Goal: Information Seeking & Learning: Learn about a topic

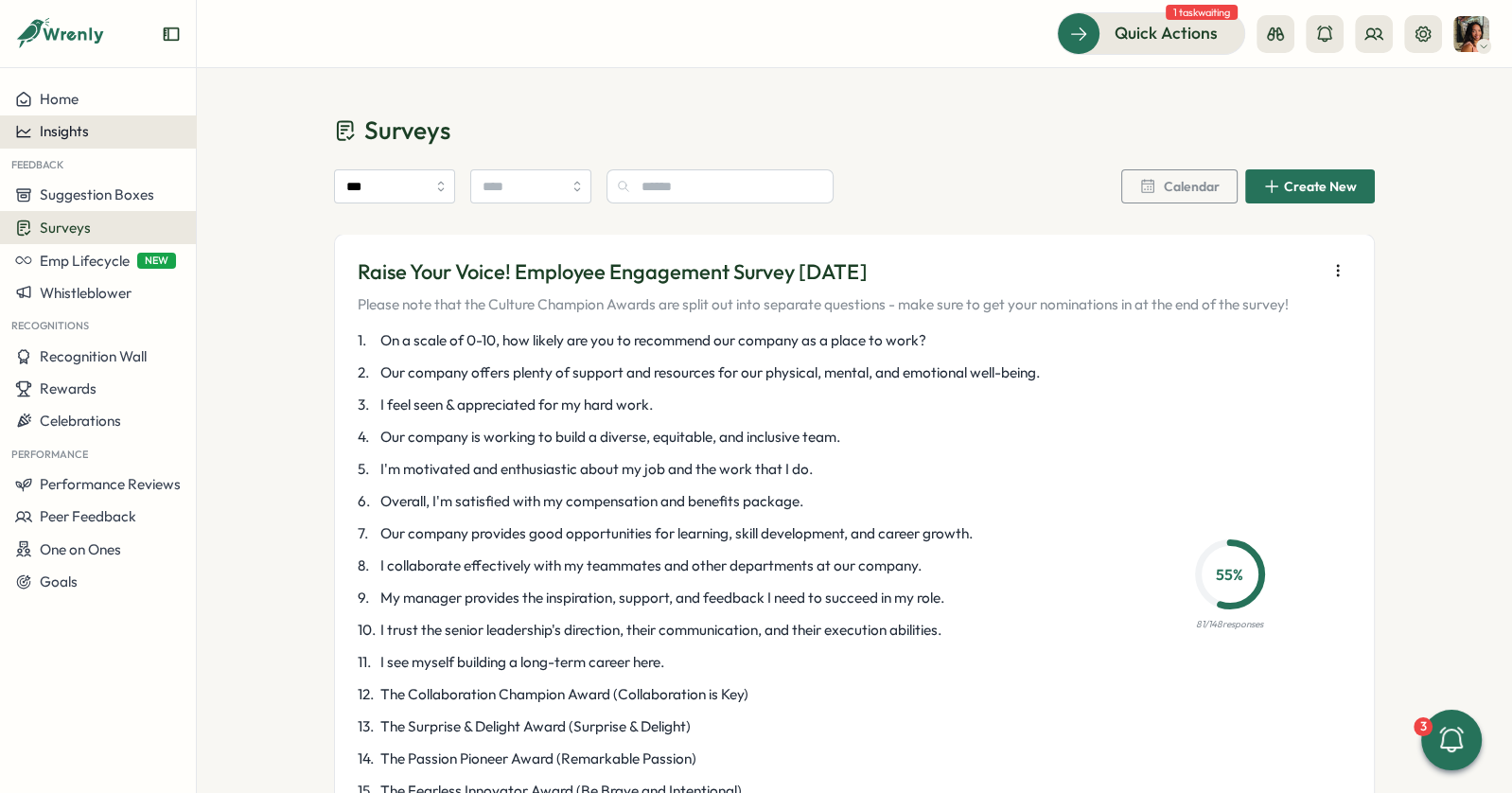
click at [91, 137] on div "Insights" at bounding box center [98, 132] width 165 height 17
click at [85, 133] on span "Insights" at bounding box center [65, 131] width 49 height 18
click at [236, 183] on div "Performance Review" at bounding box center [268, 185] width 135 height 21
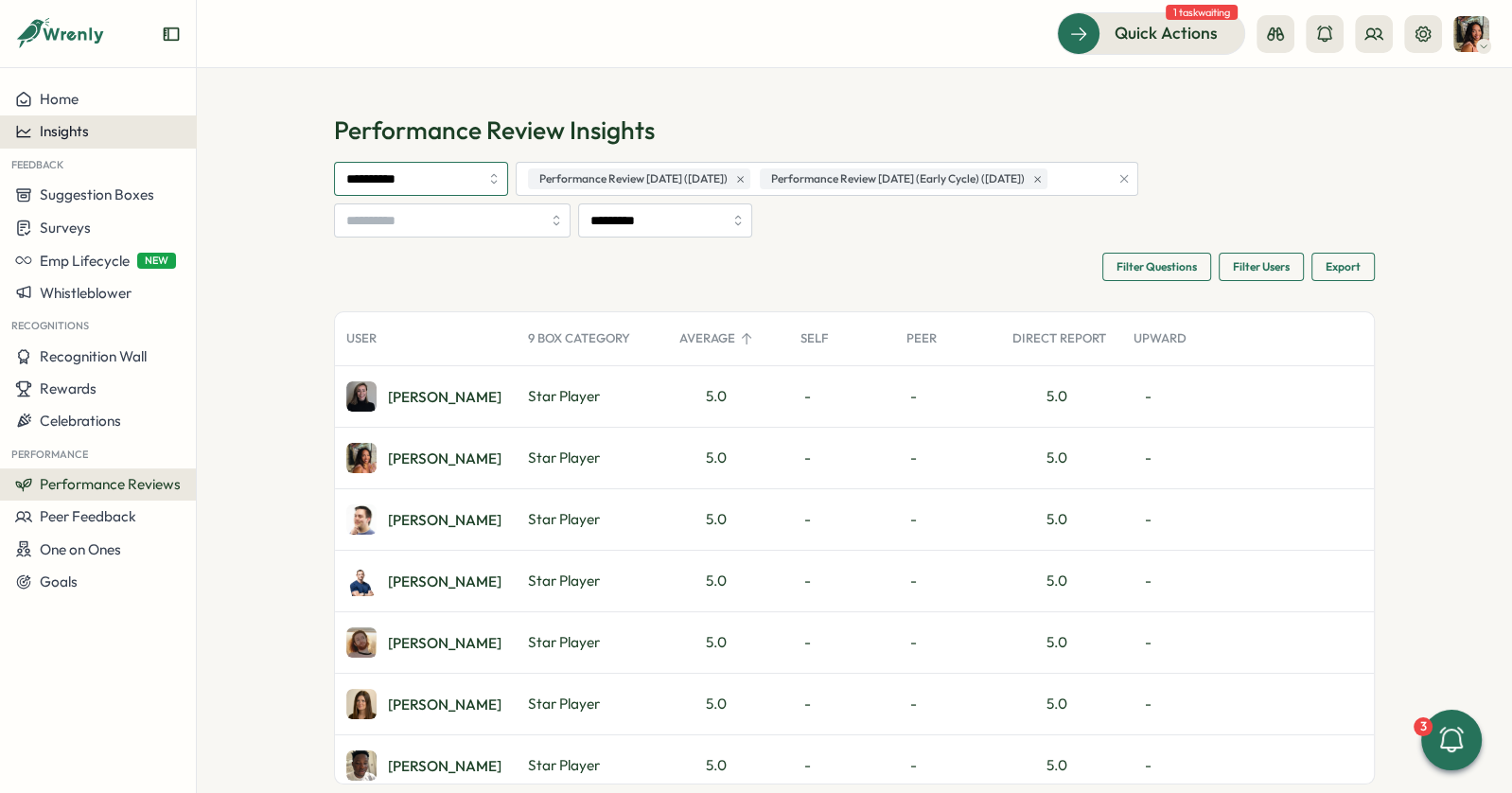
click at [457, 178] on input "**********" at bounding box center [420, 178] width 174 height 34
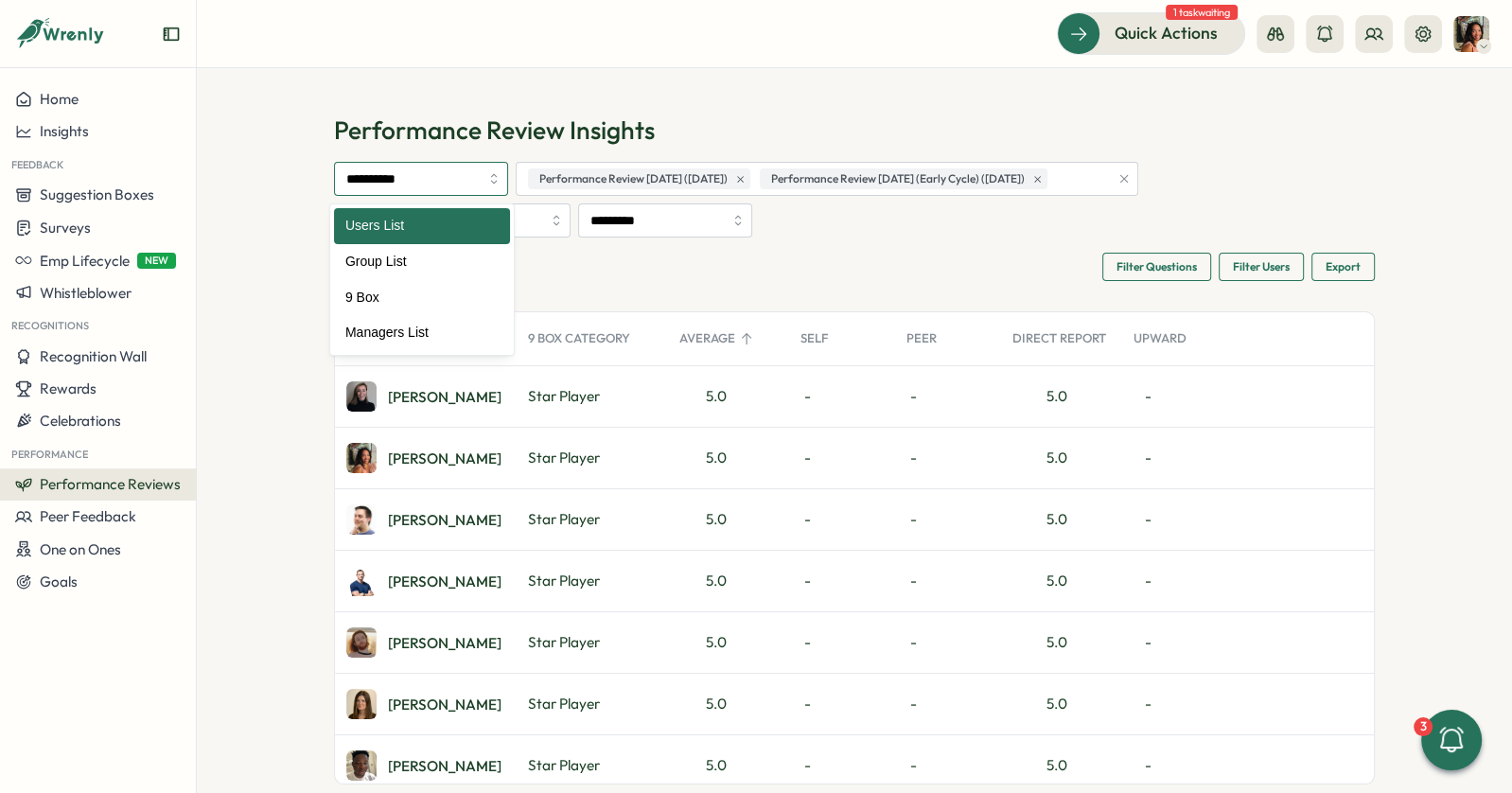
drag, startPoint x: 91, startPoint y: 137, endPoint x: 351, endPoint y: 293, distance: 303.2
type input "*****"
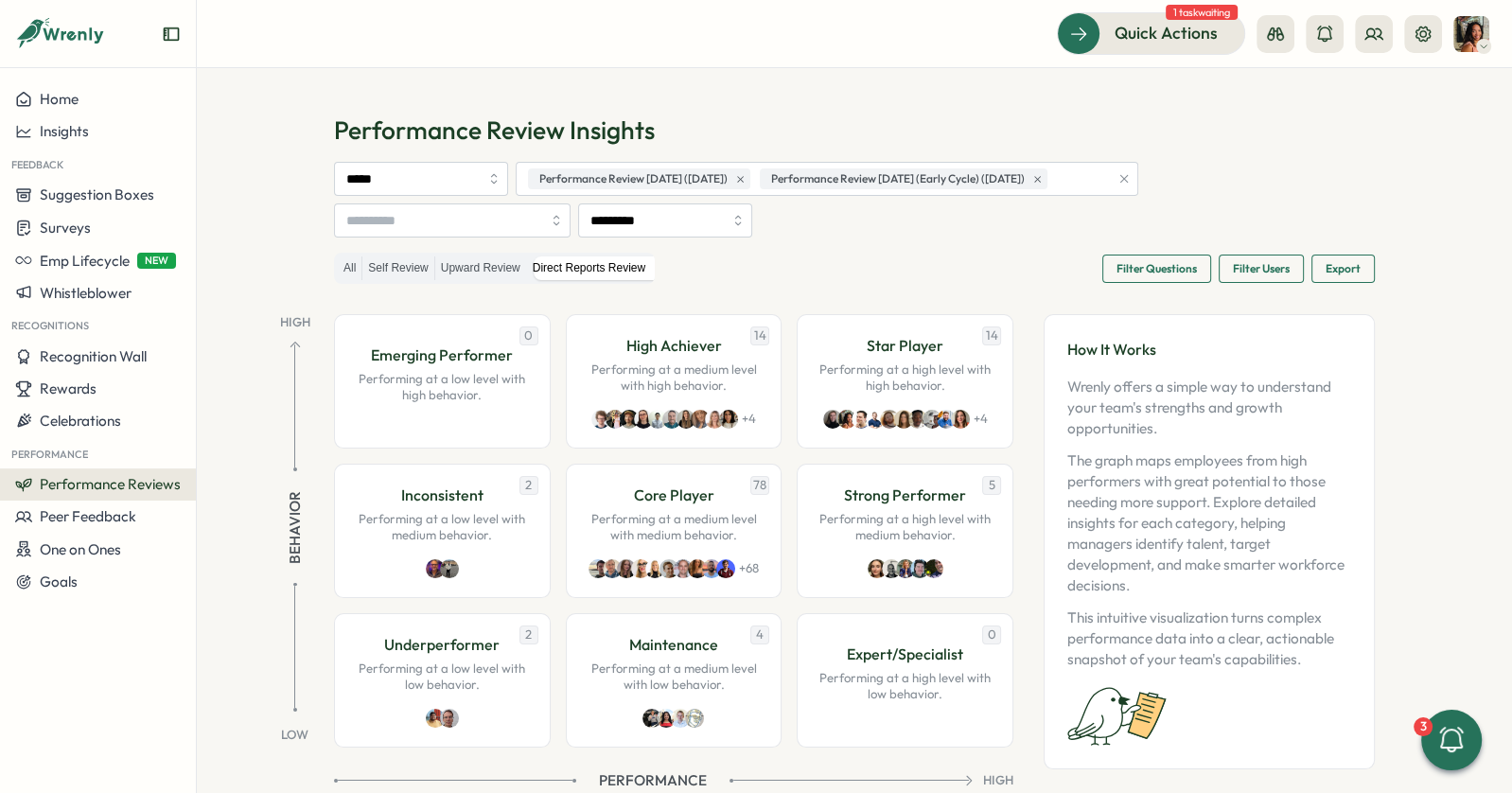
drag, startPoint x: 351, startPoint y: 293, endPoint x: 1150, endPoint y: 266, distance: 799.5
click at [1150, 266] on span "Filter Questions" at bounding box center [1156, 268] width 81 height 27
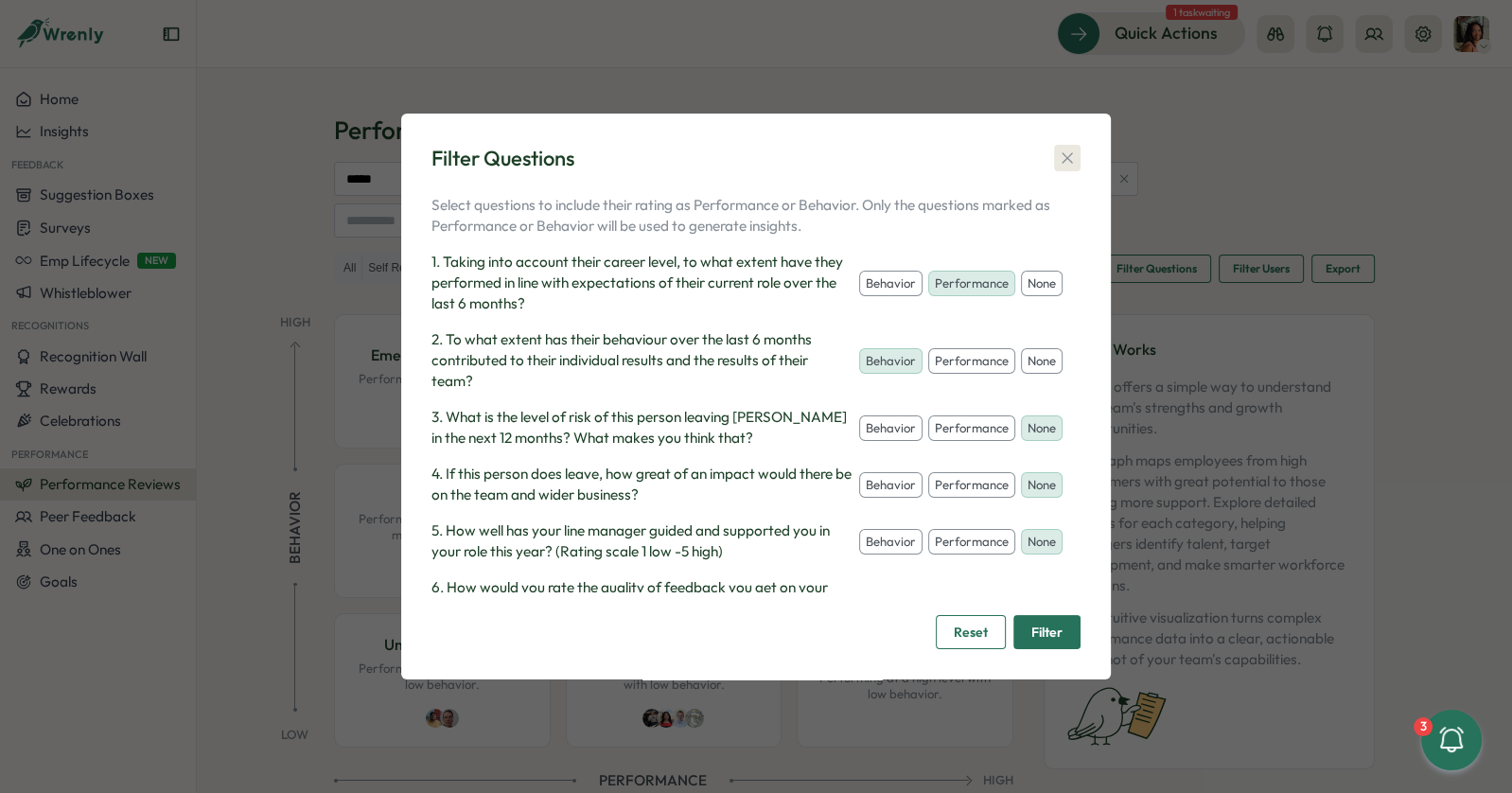
click at [1060, 158] on icon "button" at bounding box center [1068, 158] width 19 height 19
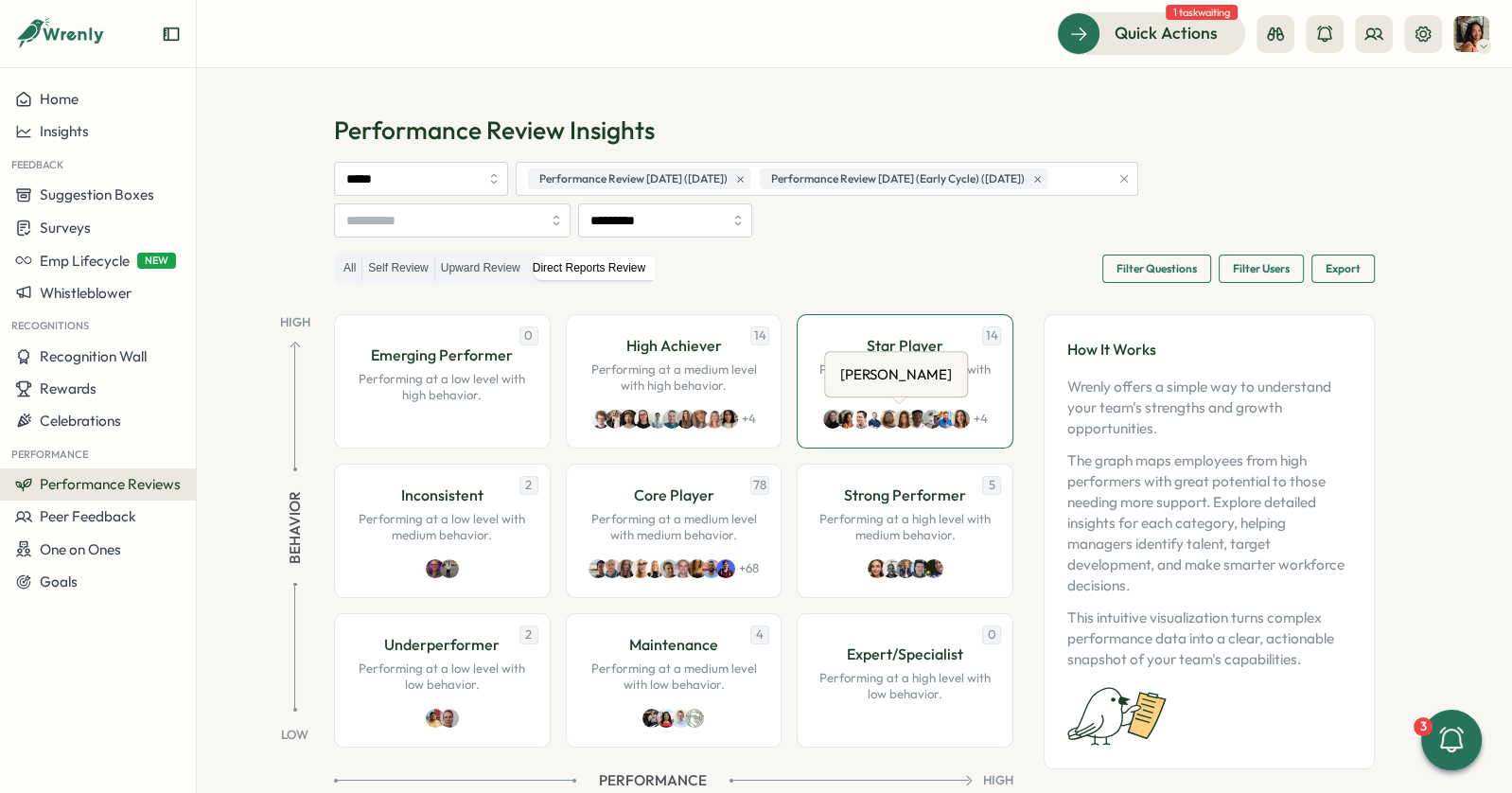
click at [894, 414] on img at bounding box center [904, 419] width 19 height 19
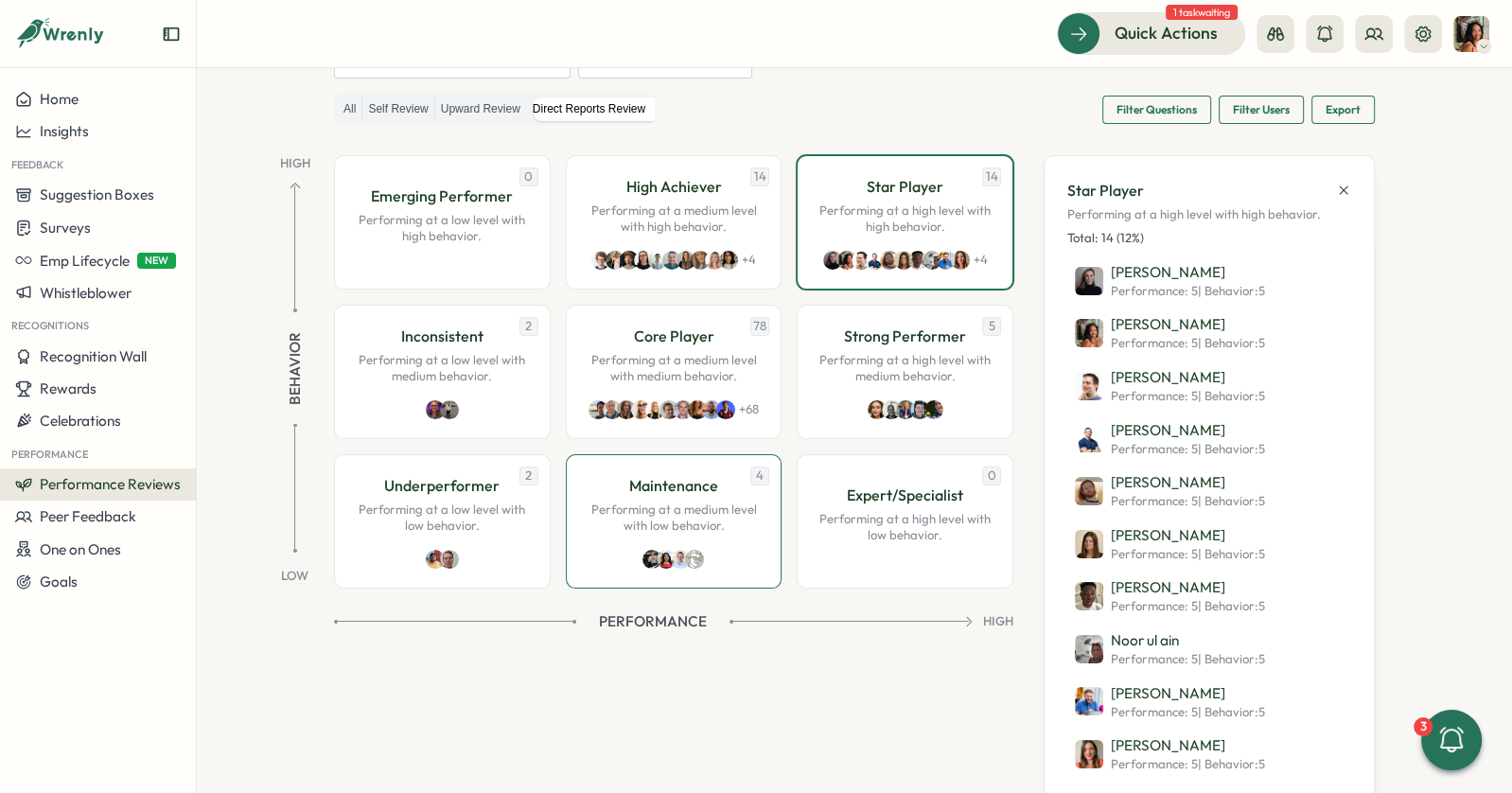
scroll to position [52, 0]
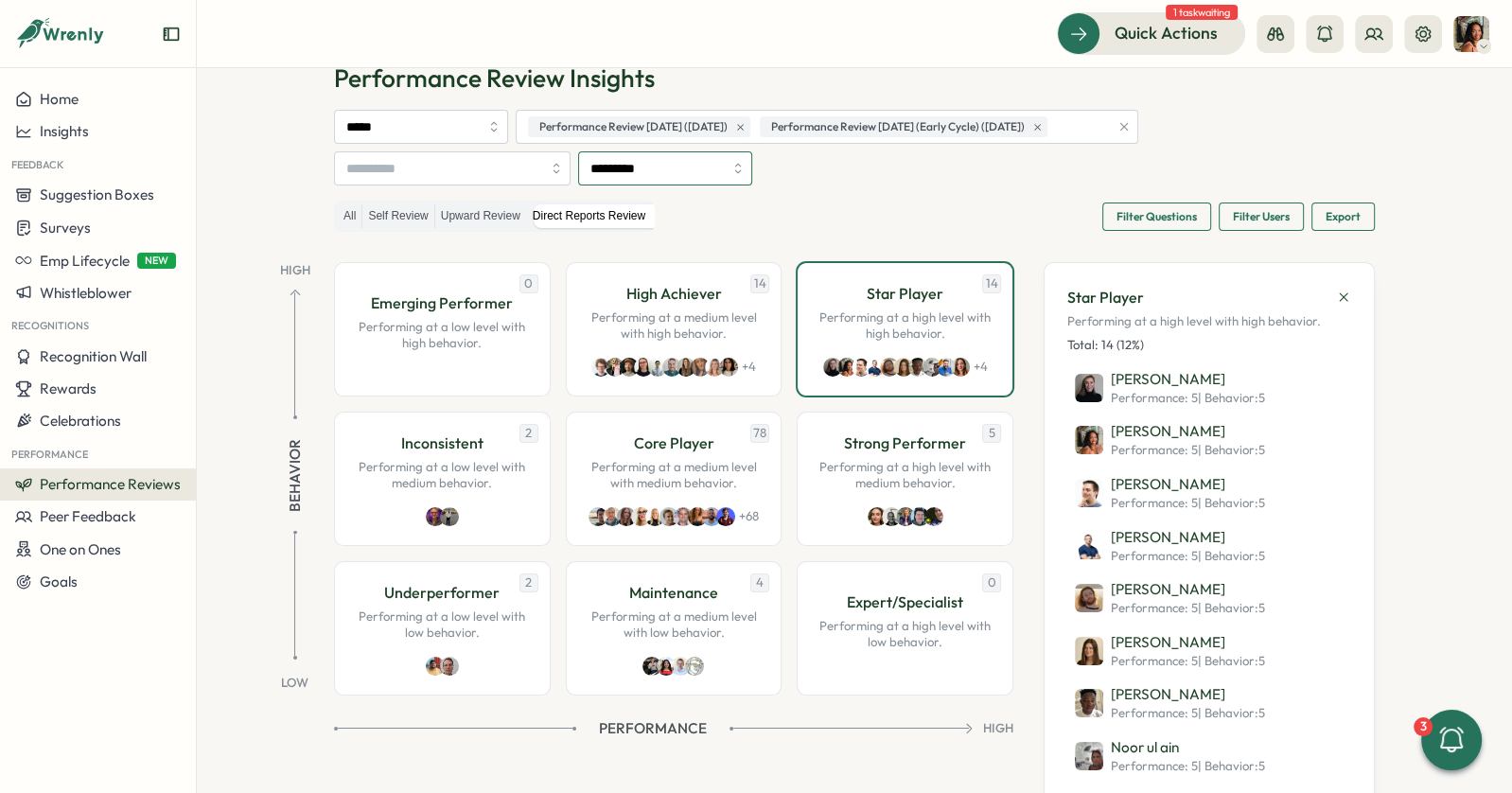
click at [662, 160] on input "*********" at bounding box center [664, 169] width 174 height 34
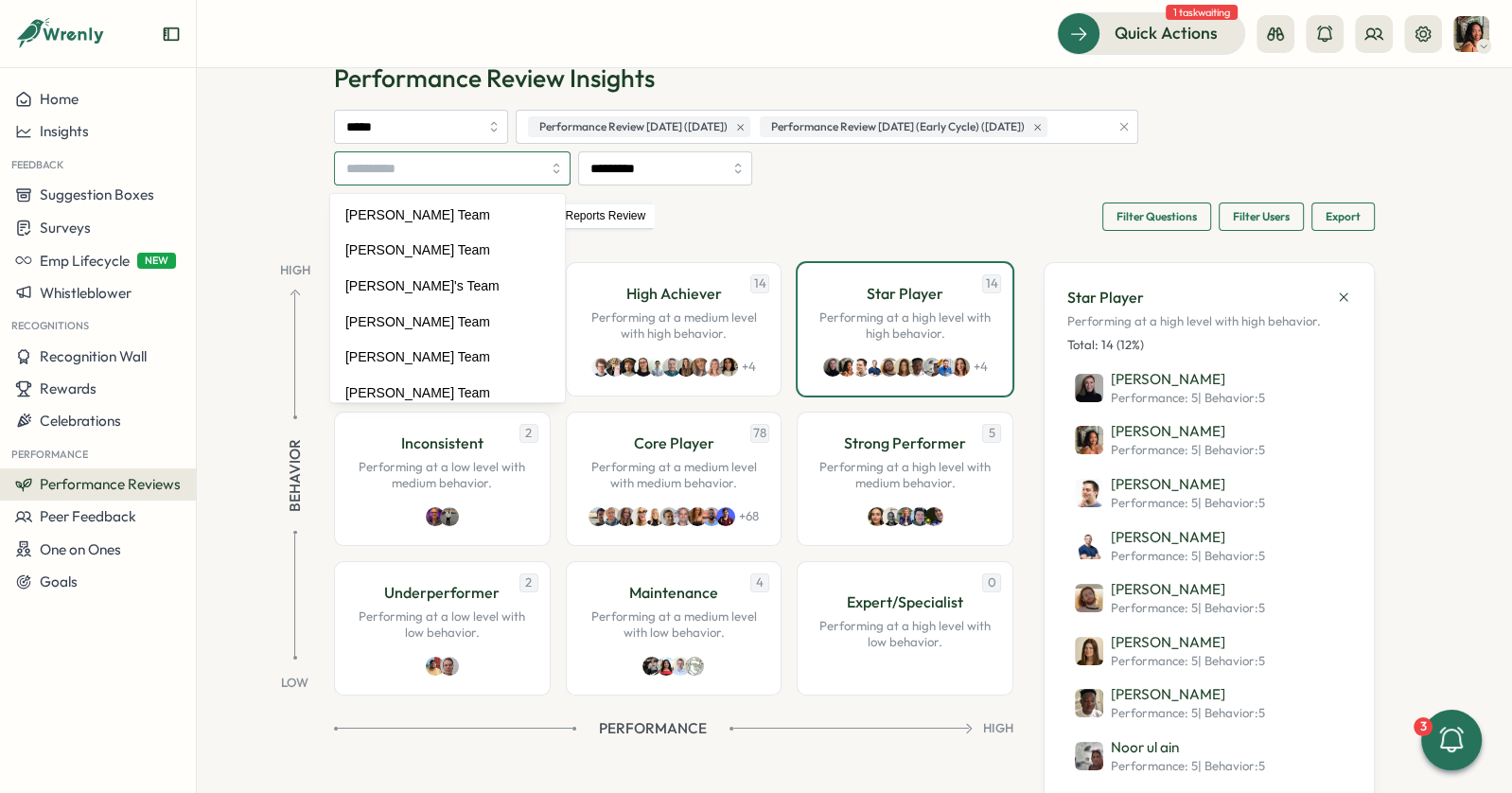
click at [481, 166] on input "search" at bounding box center [443, 169] width 195 height 32
click at [481, 165] on input "search" at bounding box center [443, 169] width 195 height 32
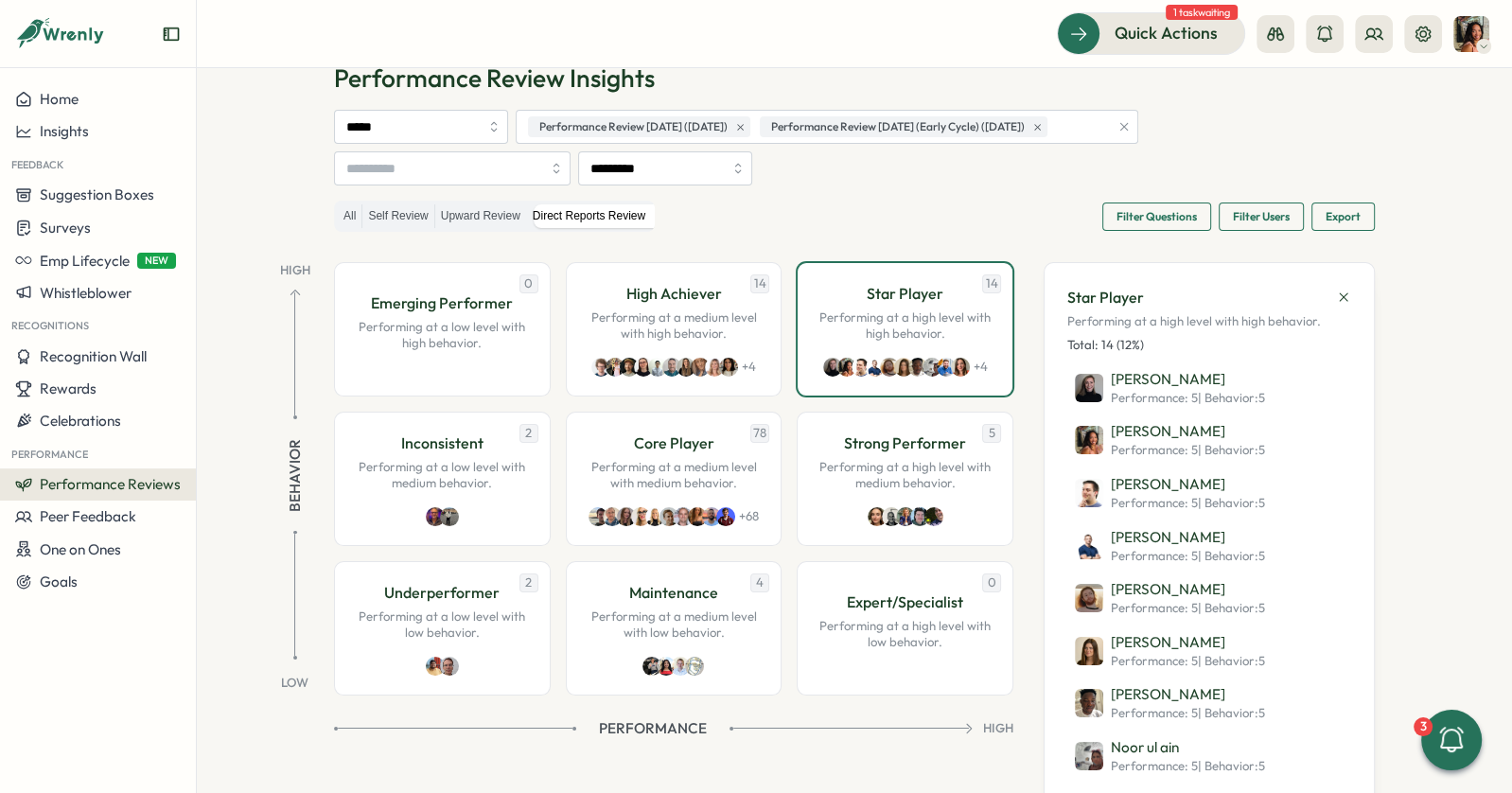
click at [758, 211] on div "All Self Review Upward Review Direct Reports Review Filter Questions Filter Use…" at bounding box center [854, 215] width 1041 height 31
click at [678, 319] on p "Performing at a medium level with high behavior." at bounding box center [674, 325] width 177 height 33
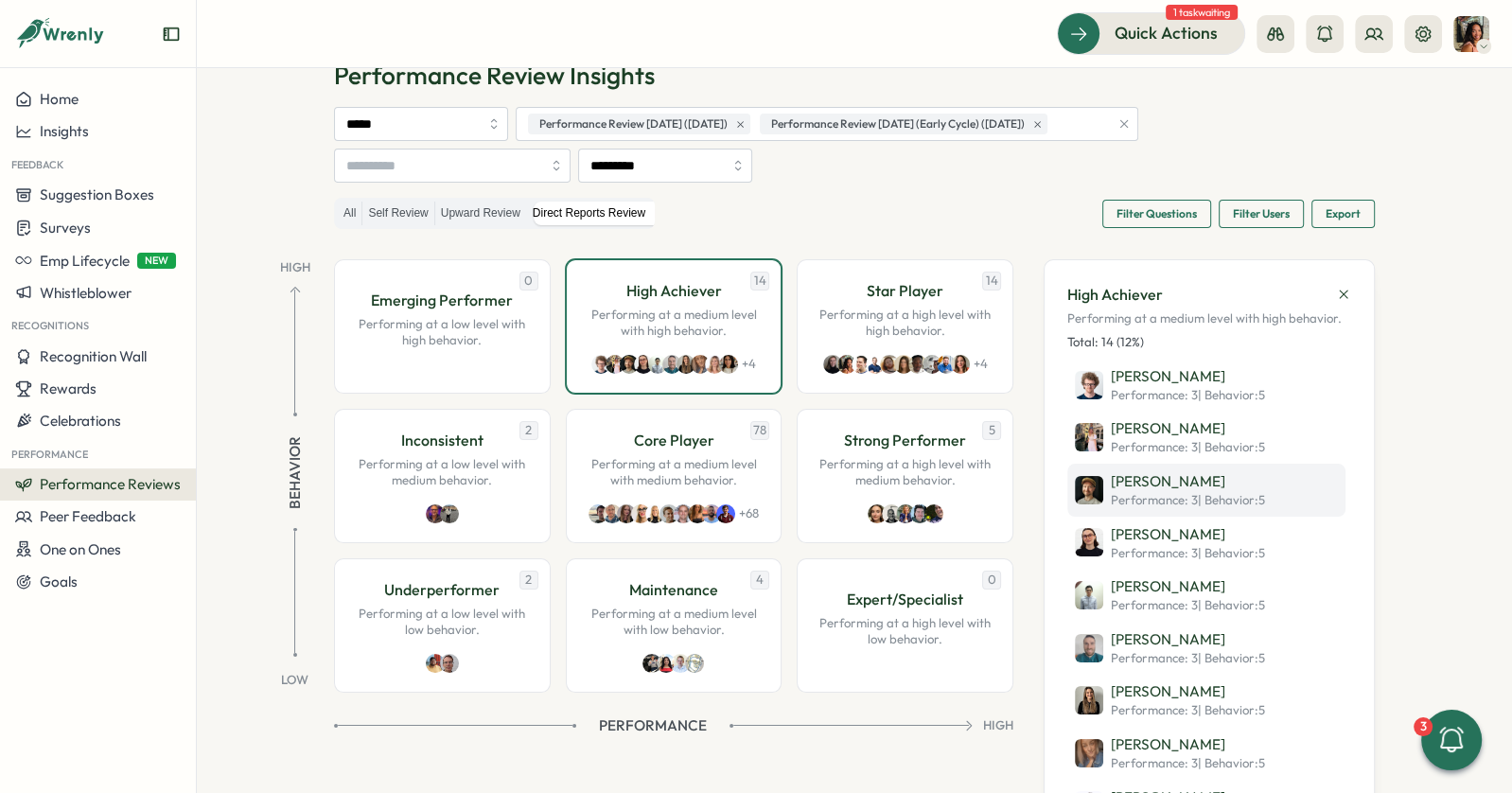
scroll to position [0, 0]
